Goal: Task Accomplishment & Management: Use online tool/utility

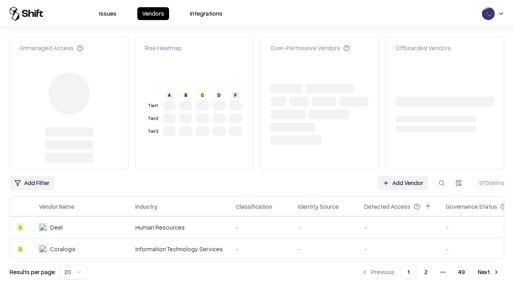
click at [403, 176] on link "Add Vendor" at bounding box center [403, 183] width 50 height 14
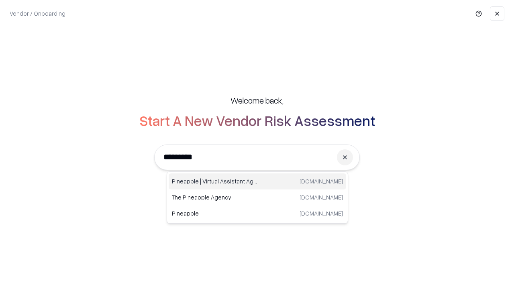
click at [257, 181] on div "Pineapple | Virtual Assistant Agency [DOMAIN_NAME]" at bounding box center [257, 181] width 177 height 16
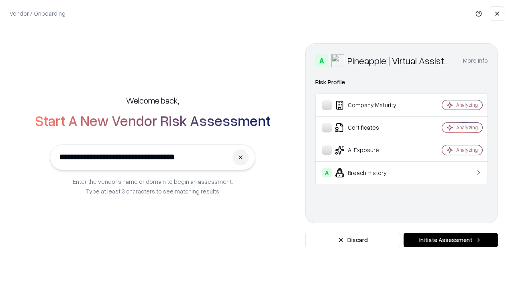
type input "**********"
click at [450, 240] on button "Initiate Assessment" at bounding box center [450, 240] width 94 height 14
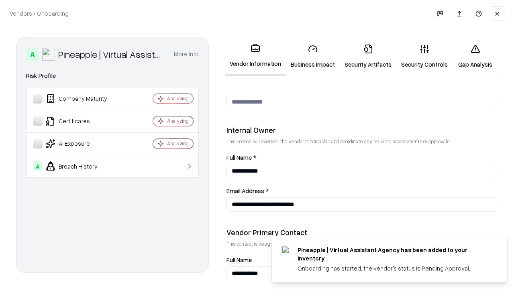
scroll to position [416, 0]
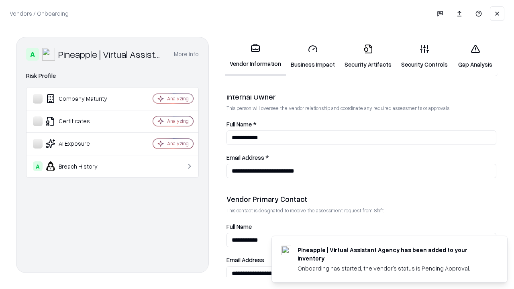
click at [368, 56] on link "Security Artifacts" at bounding box center [368, 56] width 57 height 37
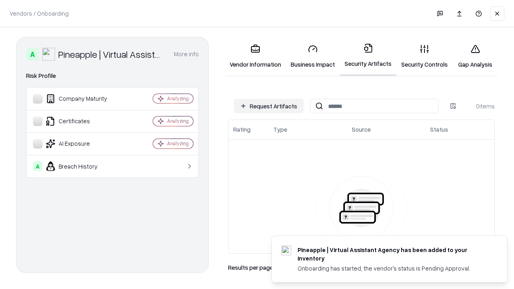
click at [269, 106] on button "Request Artifacts" at bounding box center [269, 106] width 70 height 14
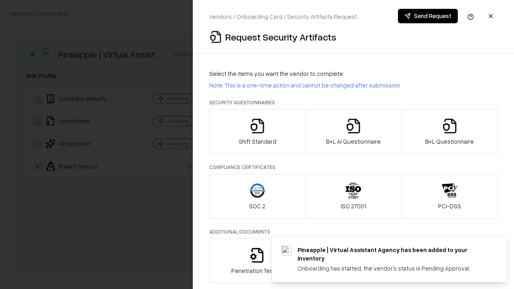
click at [449, 132] on icon "button" at bounding box center [450, 126] width 16 height 16
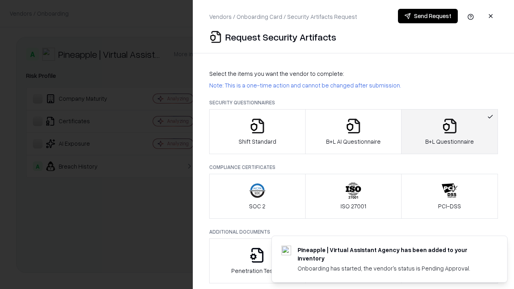
click at [353, 132] on icon "button" at bounding box center [353, 126] width 16 height 16
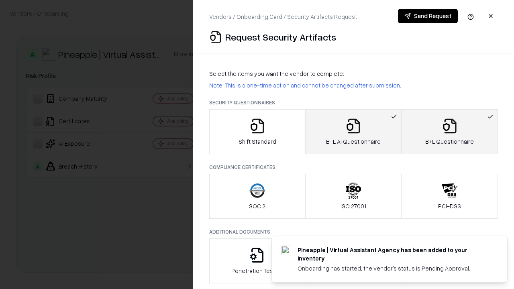
click at [428, 16] on button "Send Request" at bounding box center [428, 16] width 60 height 14
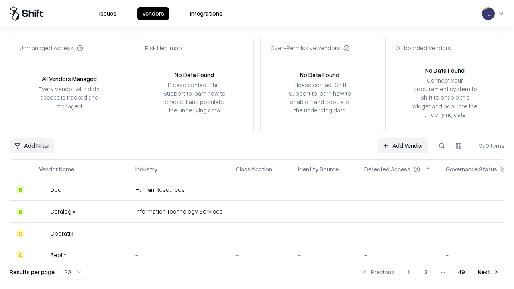
click at [403, 145] on link "Add Vendor" at bounding box center [403, 146] width 50 height 14
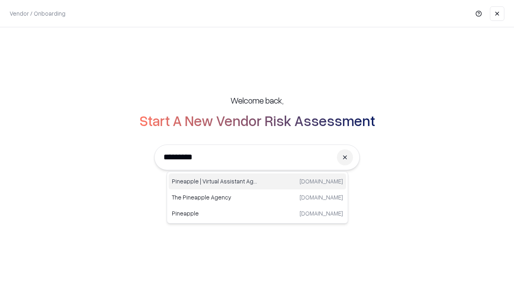
click at [257, 181] on div "Pineapple | Virtual Assistant Agency [DOMAIN_NAME]" at bounding box center [257, 181] width 177 height 16
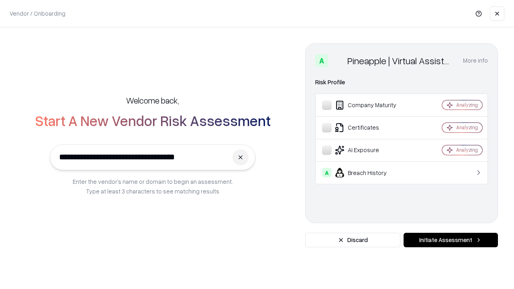
type input "**********"
click at [450, 240] on button "Initiate Assessment" at bounding box center [450, 240] width 94 height 14
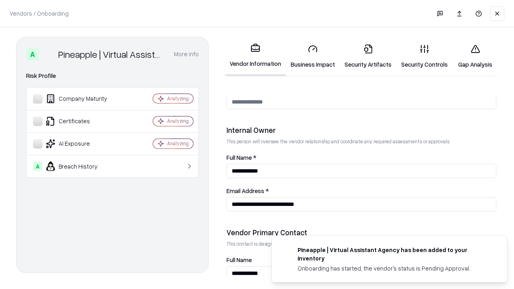
scroll to position [416, 0]
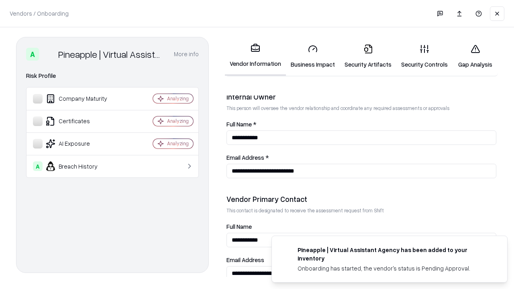
click at [475, 56] on link "Gap Analysis" at bounding box center [474, 56] width 45 height 37
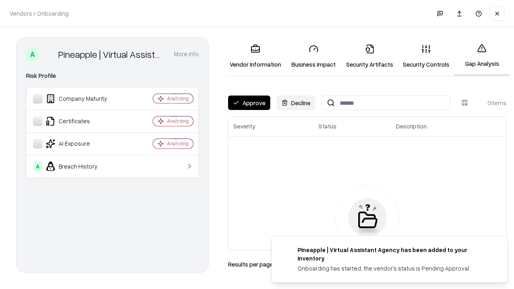
click at [249, 103] on button "Approve" at bounding box center [249, 103] width 42 height 14
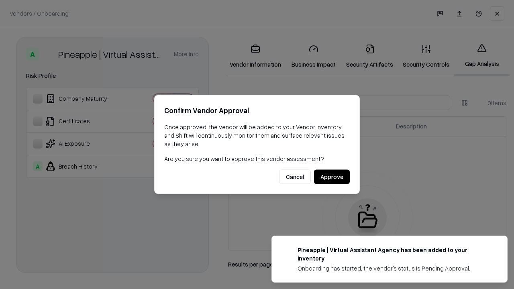
click at [332, 177] on button "Approve" at bounding box center [332, 177] width 36 height 14
